Goal: Transaction & Acquisition: Purchase product/service

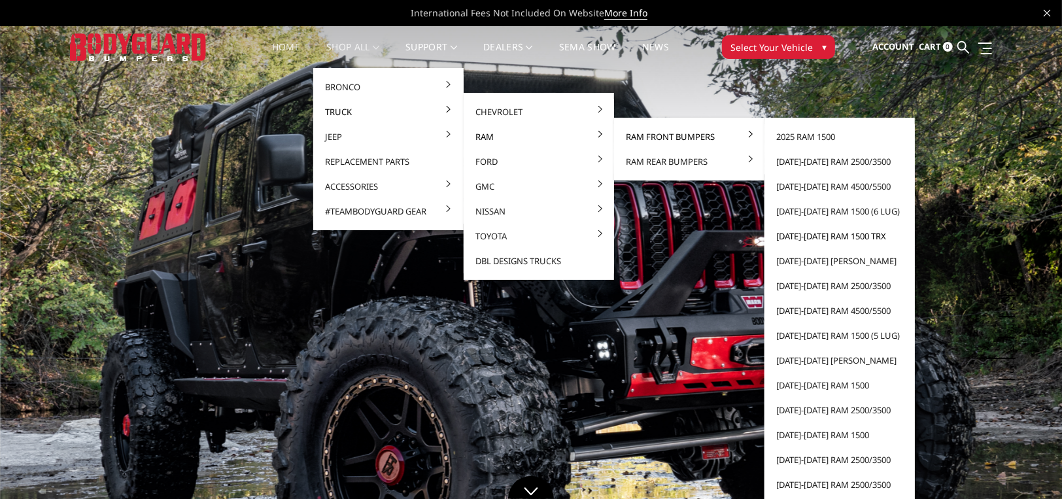
click at [860, 237] on link "[DATE]-[DATE] Ram 1500 TRX" at bounding box center [840, 236] width 140 height 25
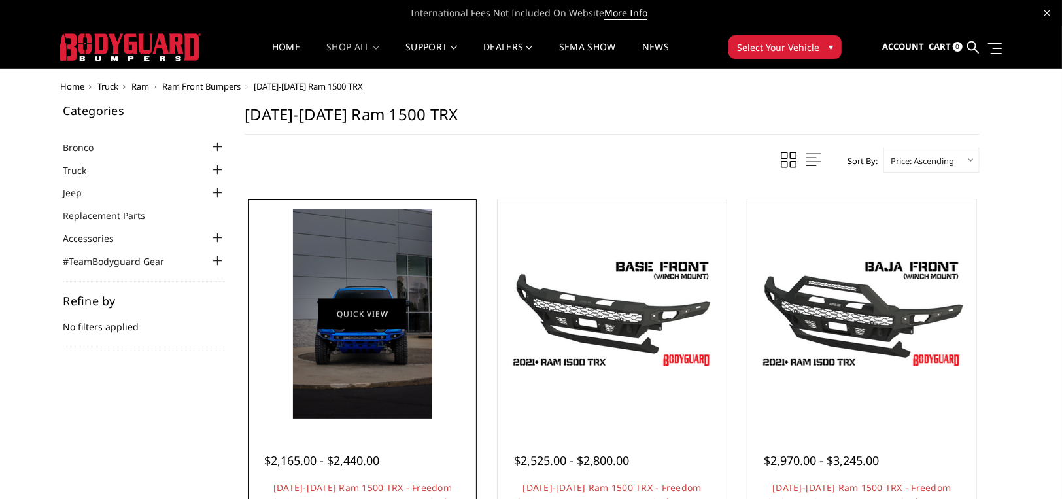
click at [339, 304] on img at bounding box center [362, 313] width 139 height 209
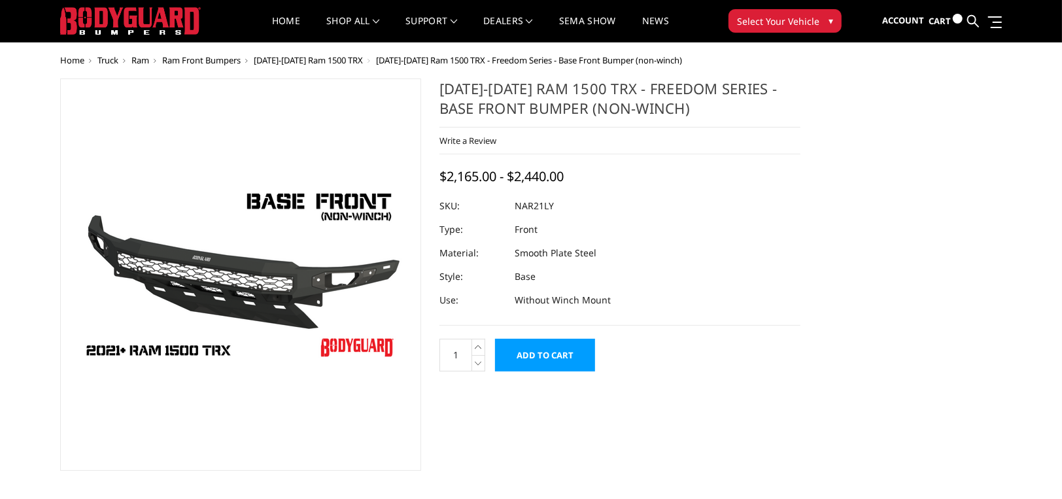
drag, startPoint x: 0, startPoint y: 0, endPoint x: 356, endPoint y: 313, distance: 474.1
click at [356, 313] on img at bounding box center [240, 275] width 327 height 184
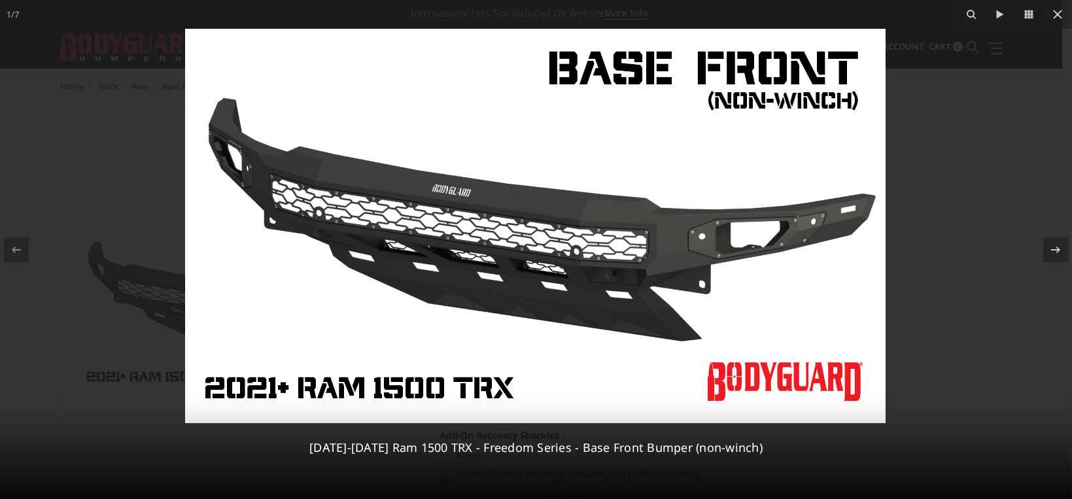
click at [998, 35] on div at bounding box center [536, 249] width 1072 height 499
